Goal: Task Accomplishment & Management: Manage account settings

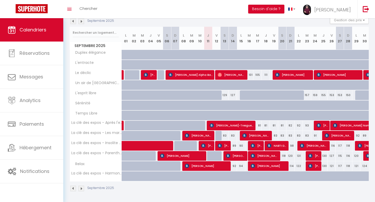
scroll to position [59, 0]
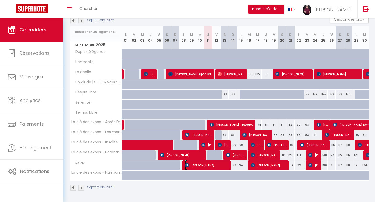
click at [193, 165] on span "[PERSON_NAME]" at bounding box center [207, 166] width 44 height 10
select select "OK"
select select "0"
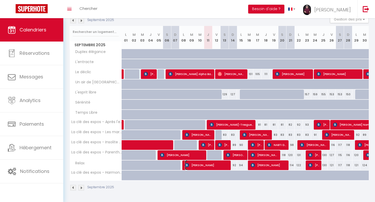
select select "1"
select select
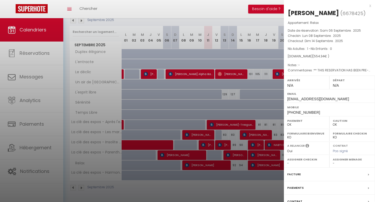
click at [370, 5] on div "x" at bounding box center [327, 6] width 87 height 6
